Goal: Information Seeking & Learning: Learn about a topic

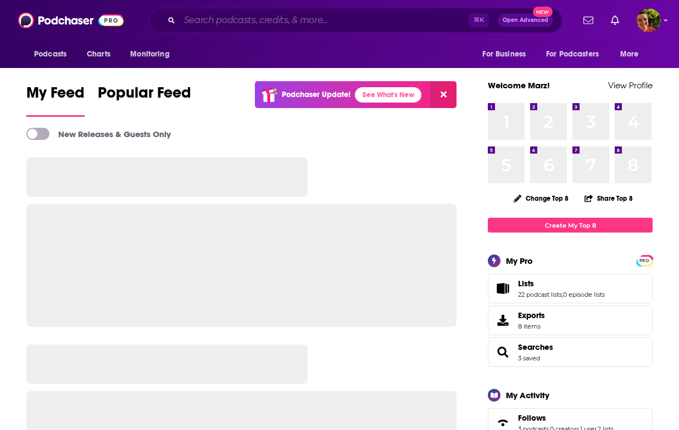
click at [253, 22] on input "Search podcasts, credits, & more..." at bounding box center [324, 21] width 289 height 18
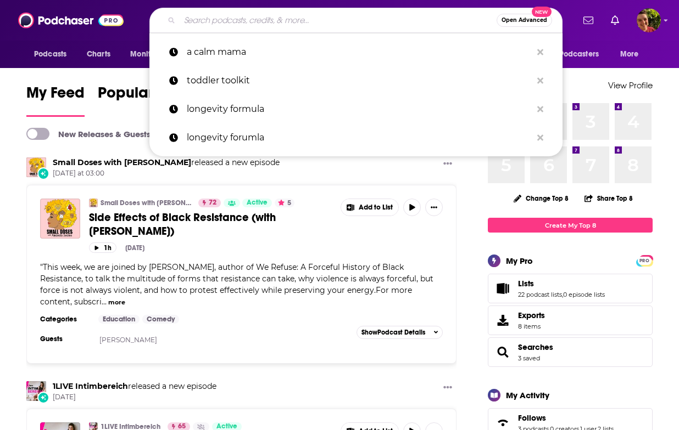
type input """
click at [44, 56] on span "Podcasts" at bounding box center [50, 54] width 32 height 15
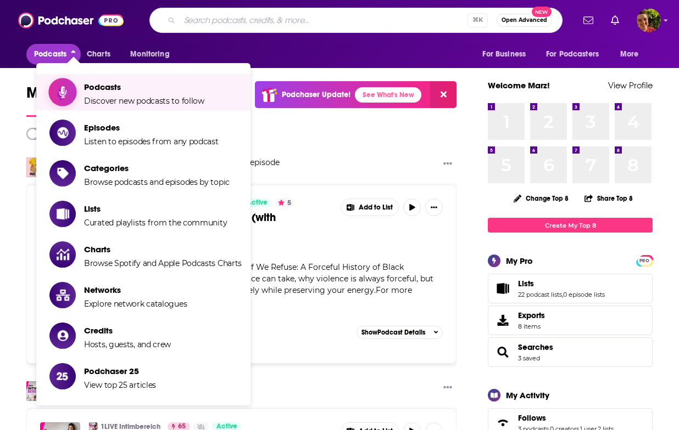
click at [76, 83] on link "Podcasts Discover new podcasts to follow" at bounding box center [145, 91] width 192 height 27
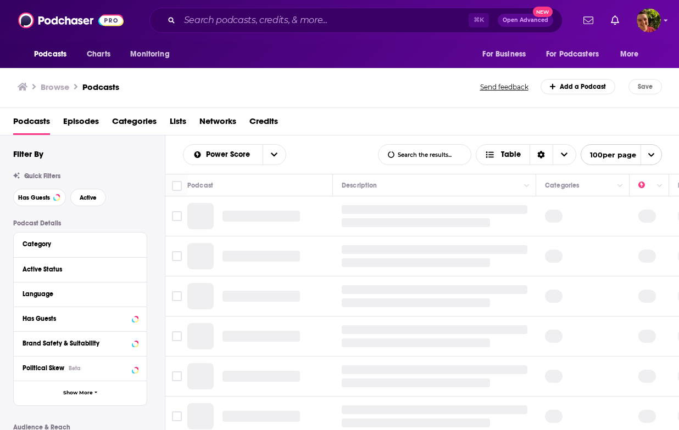
click at [43, 246] on div "Category" at bounding box center [77, 244] width 108 height 8
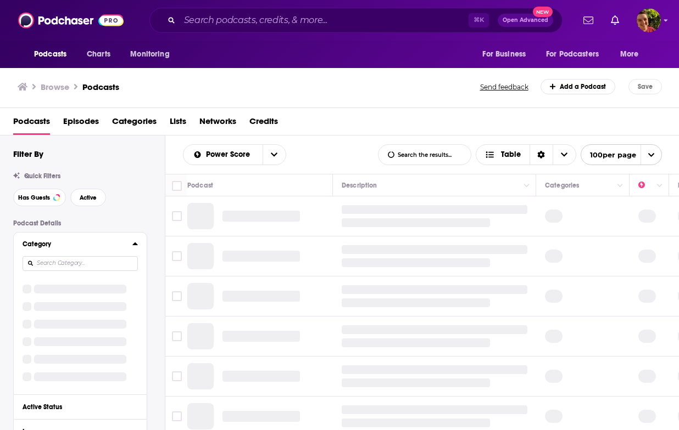
click at [59, 265] on input at bounding box center [80, 263] width 115 height 15
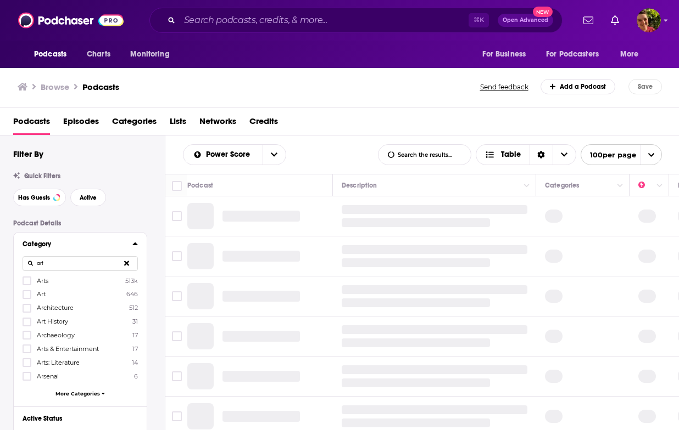
type input "art"
click at [26, 282] on icon at bounding box center [27, 281] width 7 height 7
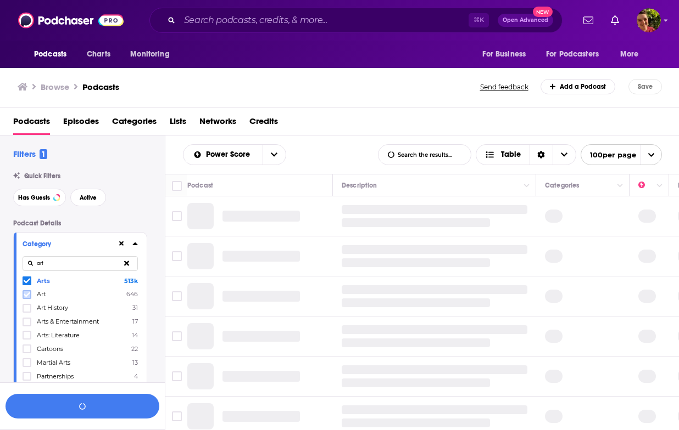
click at [29, 296] on icon at bounding box center [27, 294] width 7 height 7
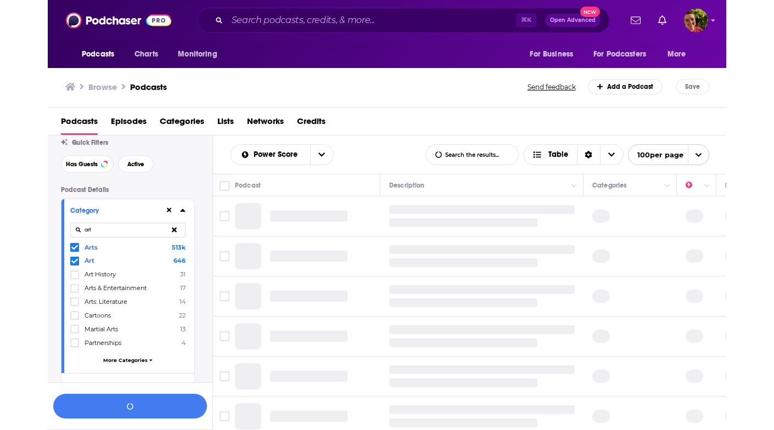
scroll to position [42, 0]
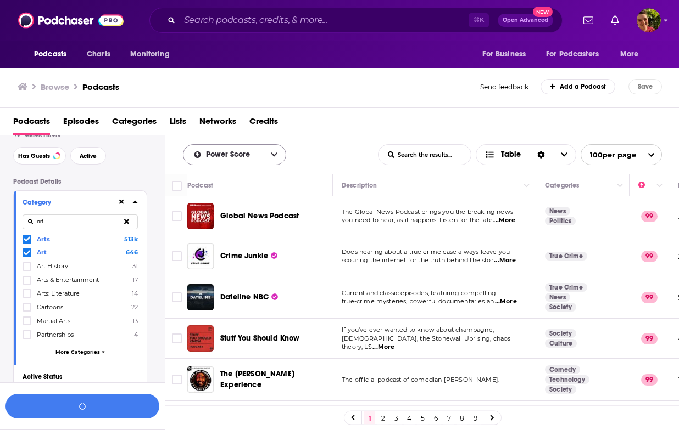
click at [272, 155] on icon "open menu" at bounding box center [274, 155] width 7 height 4
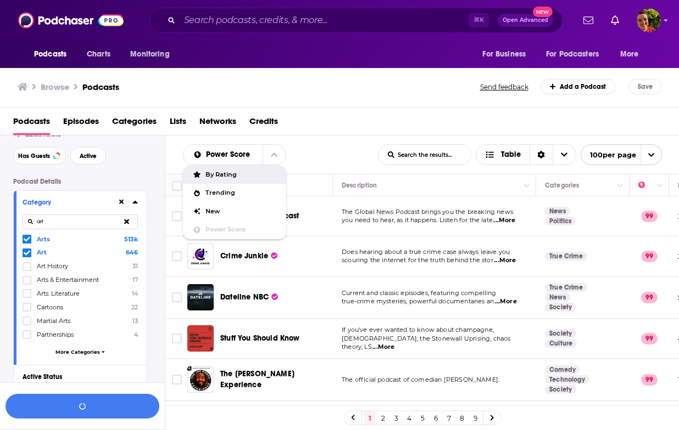
click at [111, 155] on div "Has Guests Active" at bounding box center [89, 156] width 152 height 18
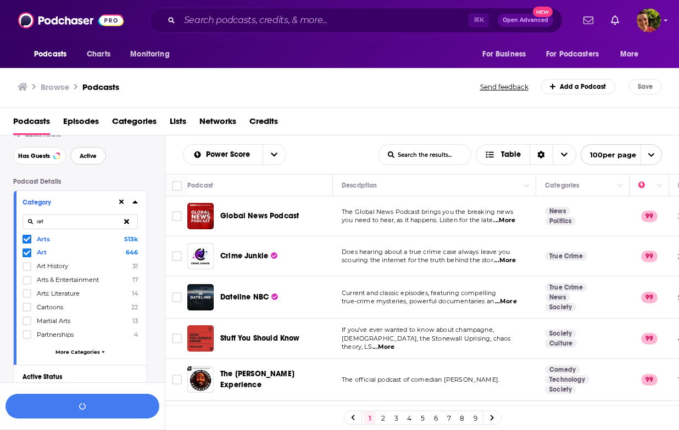
click at [91, 157] on span "Active" at bounding box center [88, 156] width 17 height 6
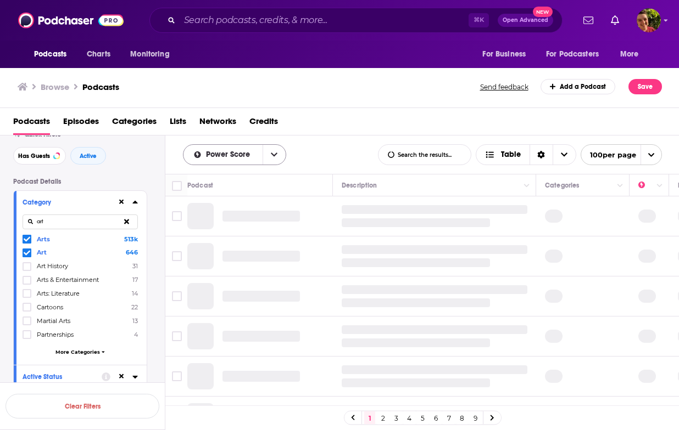
click at [267, 155] on button "open menu" at bounding box center [273, 155] width 23 height 20
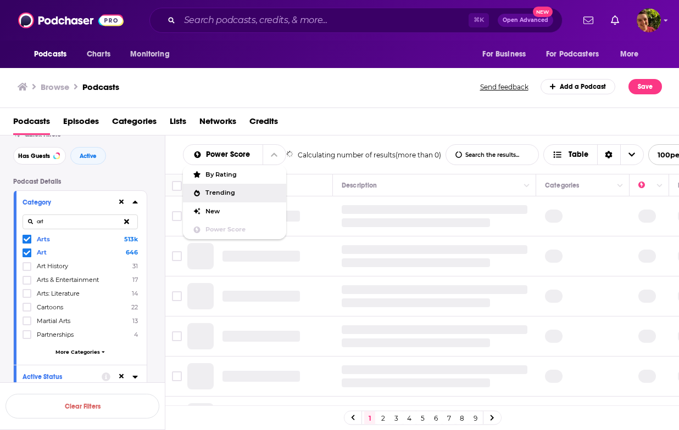
click at [406, 127] on div "Podcasts Episodes Categories Lists Networks Credits" at bounding box center [341, 124] width 657 height 23
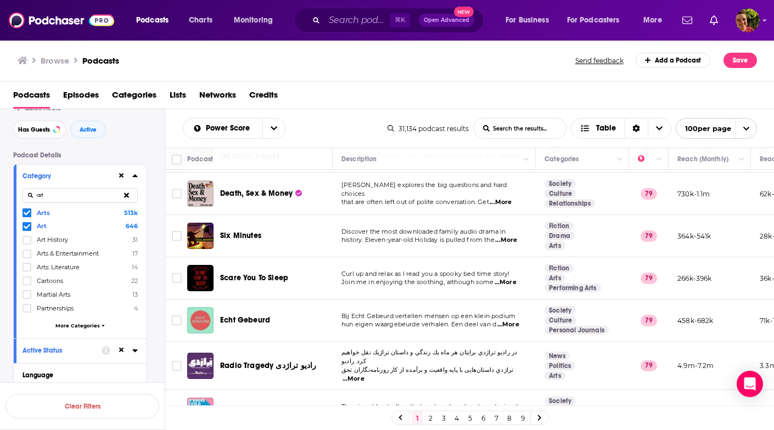
scroll to position [2157, 0]
